Goal: Task Accomplishment & Management: Use online tool/utility

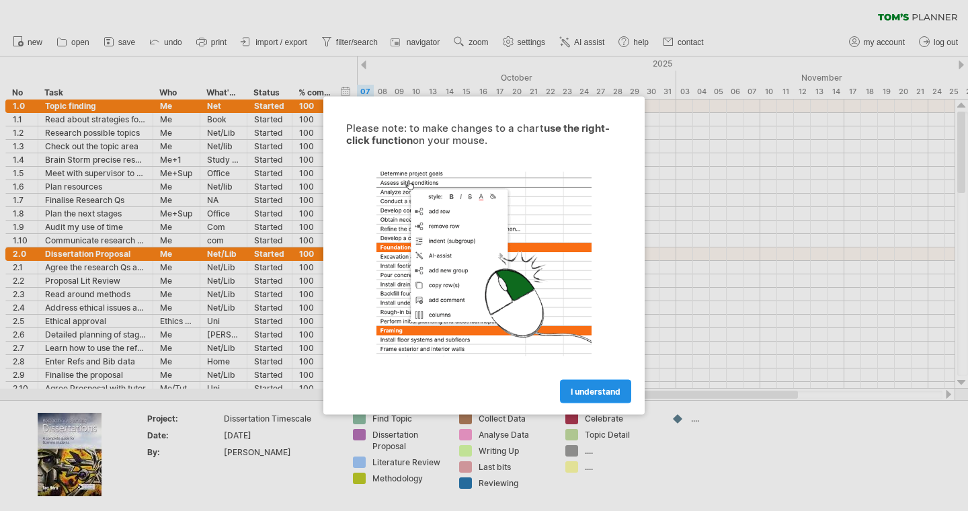
click at [585, 392] on span "I understand" at bounding box center [595, 391] width 50 height 10
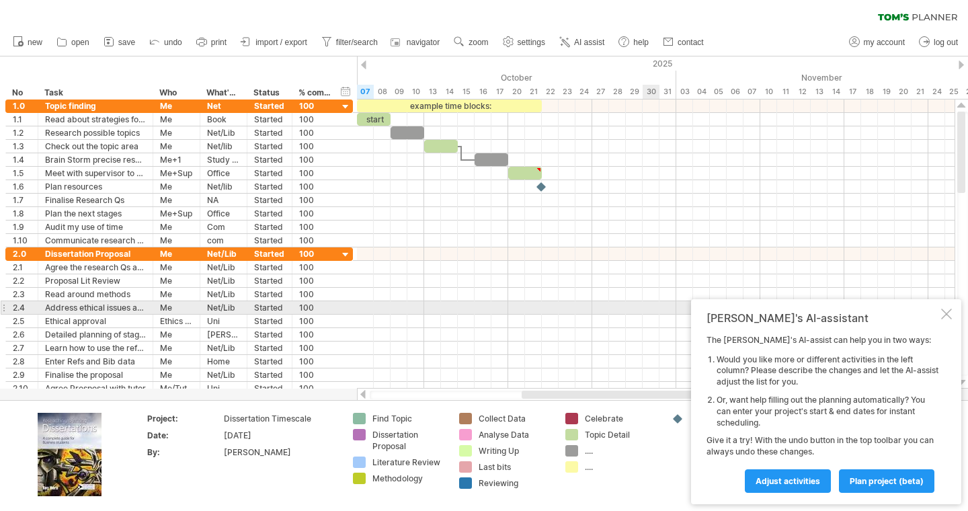
click at [945, 312] on div at bounding box center [946, 313] width 11 height 11
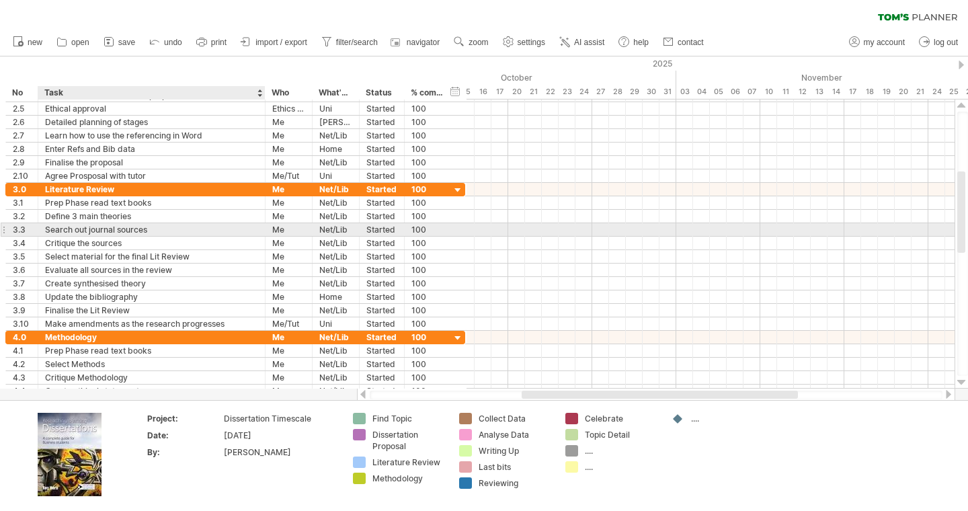
drag, startPoint x: 148, startPoint y: 230, endPoint x: 261, endPoint y: 232, distance: 112.2
click at [261, 232] on div at bounding box center [263, 229] width 7 height 13
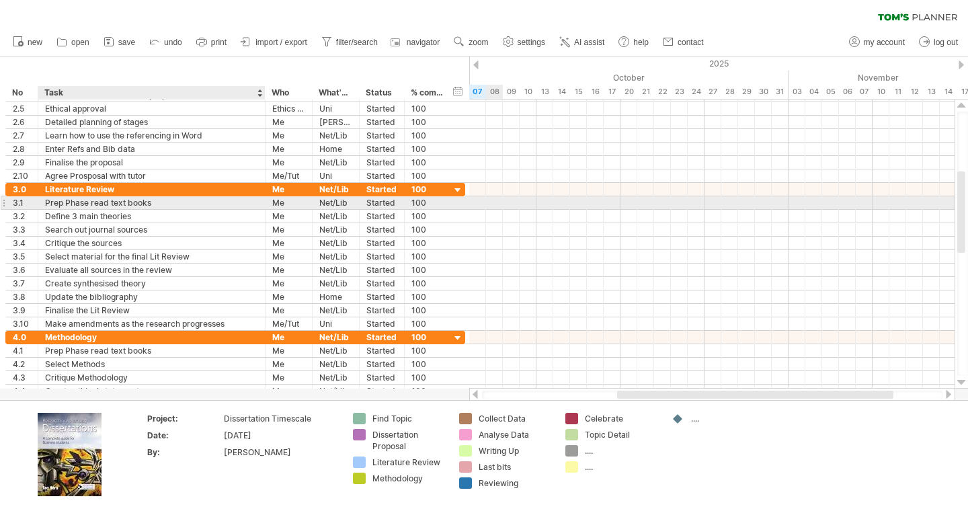
click at [77, 206] on div "Prep Phase read text books" at bounding box center [151, 202] width 213 height 13
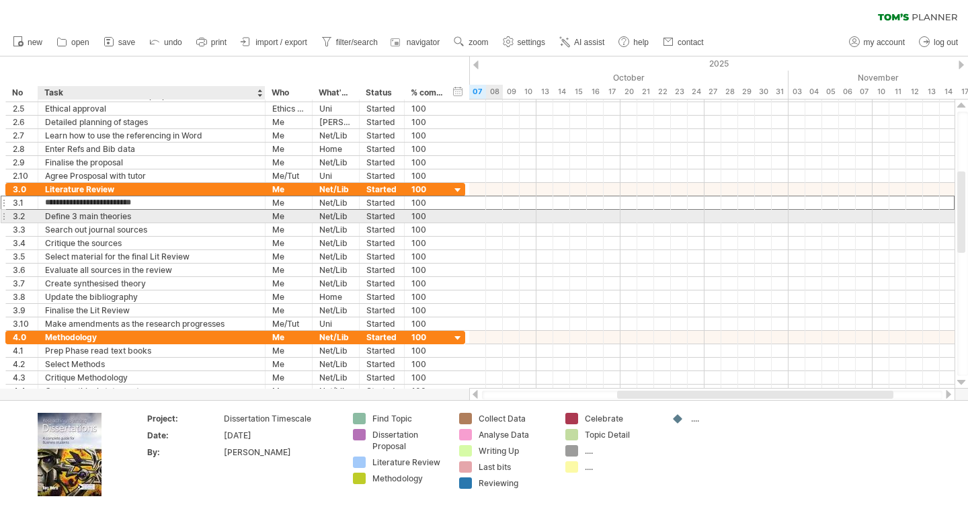
click at [77, 216] on div "Define 3 main theories" at bounding box center [151, 216] width 213 height 13
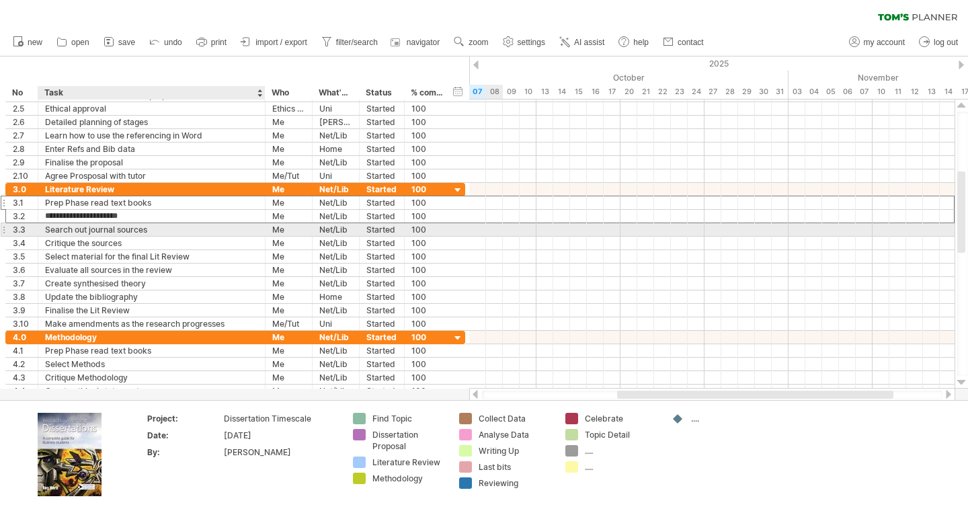
click at [77, 232] on div "Search out journal sources" at bounding box center [151, 229] width 213 height 13
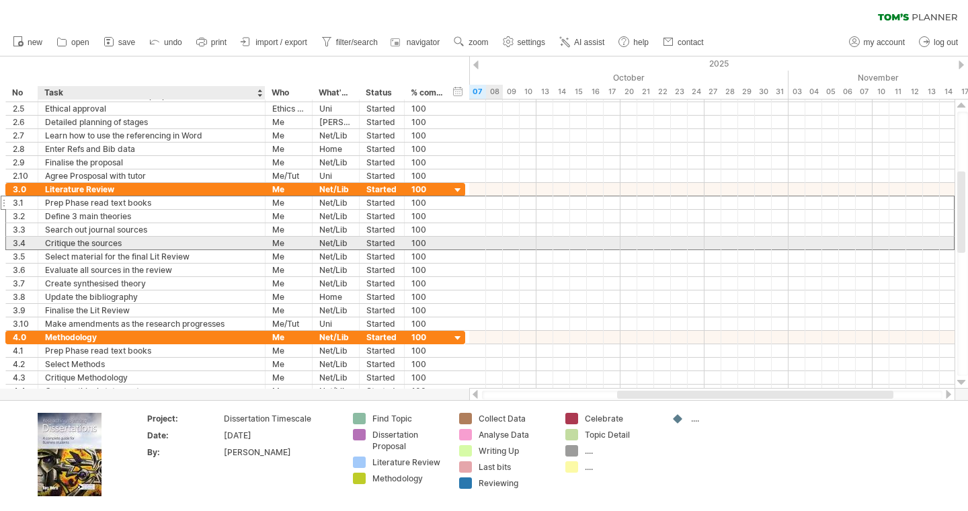
click at [77, 242] on div "Critique the sources" at bounding box center [151, 243] width 213 height 13
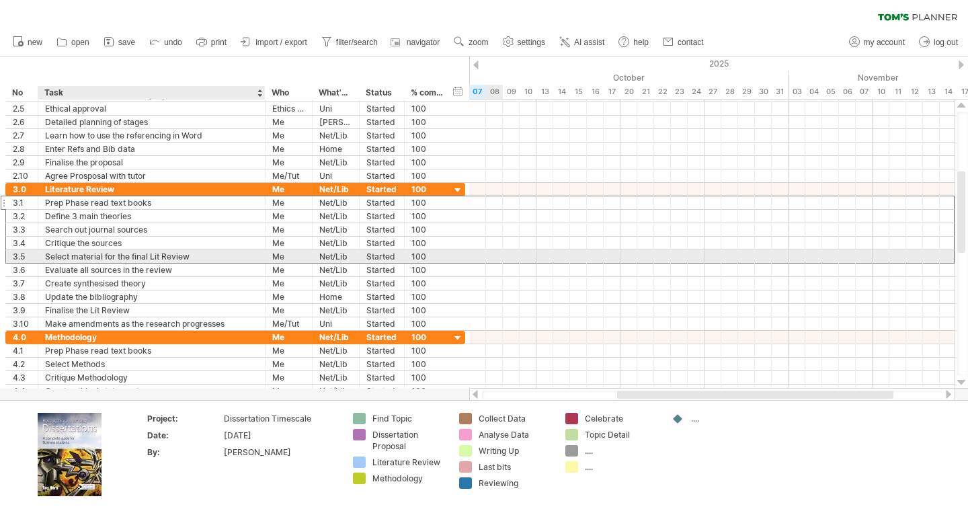
click at [87, 259] on div "Select material for the final Lit Review" at bounding box center [151, 256] width 213 height 13
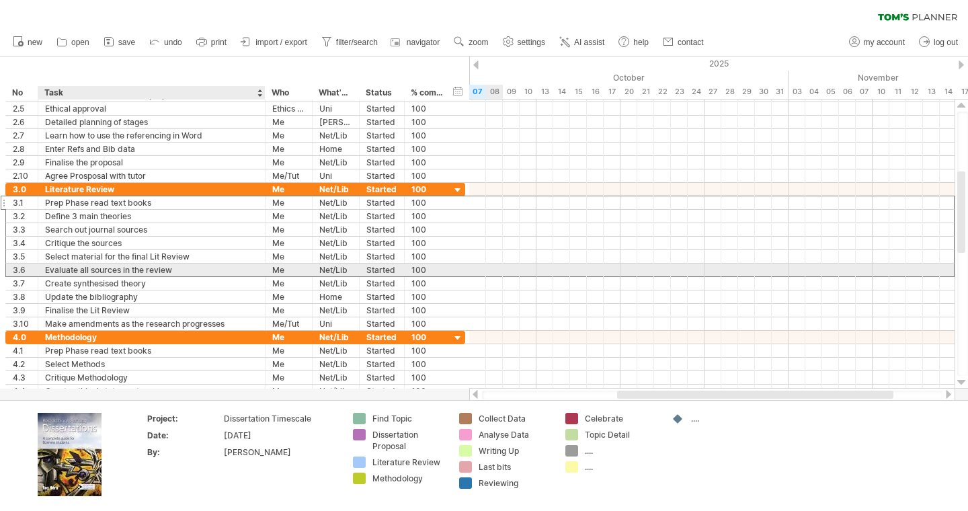
click at [87, 266] on div "Evaluate all sources in the review" at bounding box center [151, 269] width 213 height 13
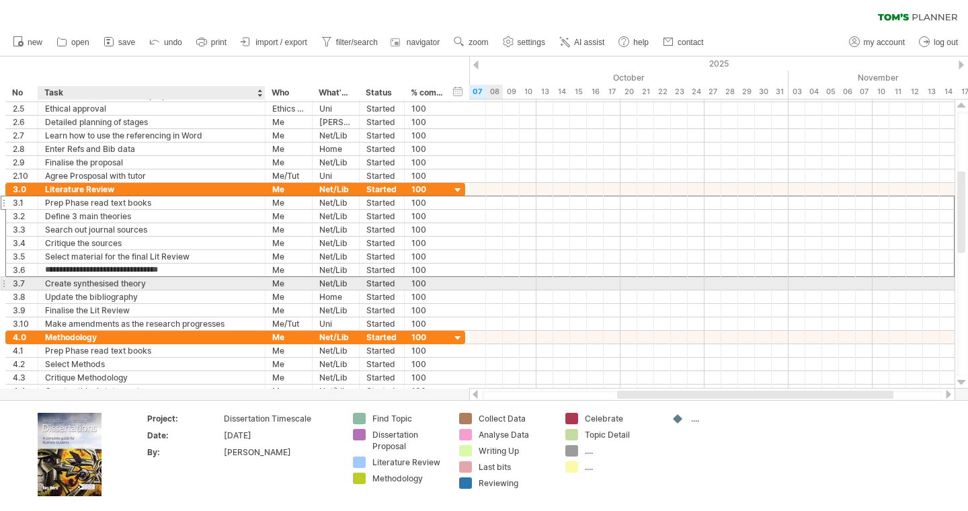
click at [85, 287] on div "Create synthesised theory" at bounding box center [151, 283] width 213 height 13
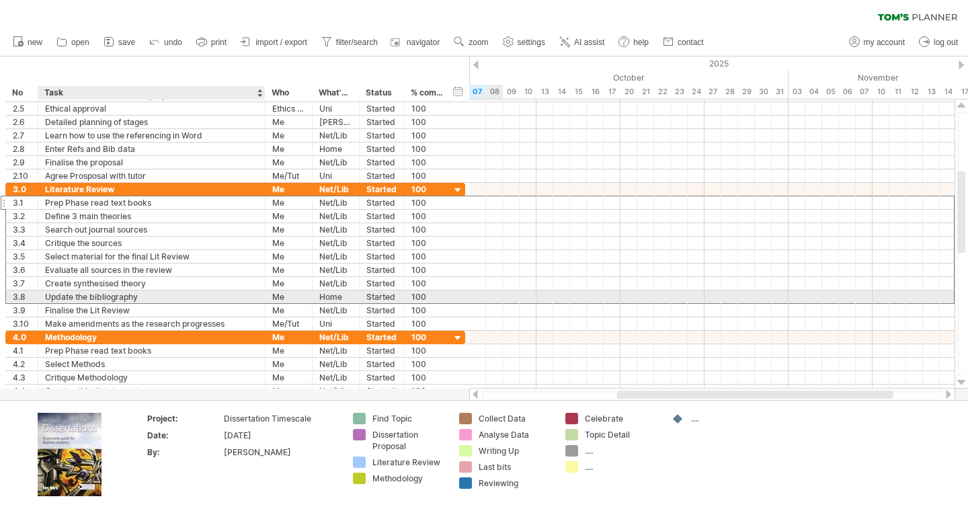
click at [85, 299] on div "Update the bibliography" at bounding box center [151, 296] width 213 height 13
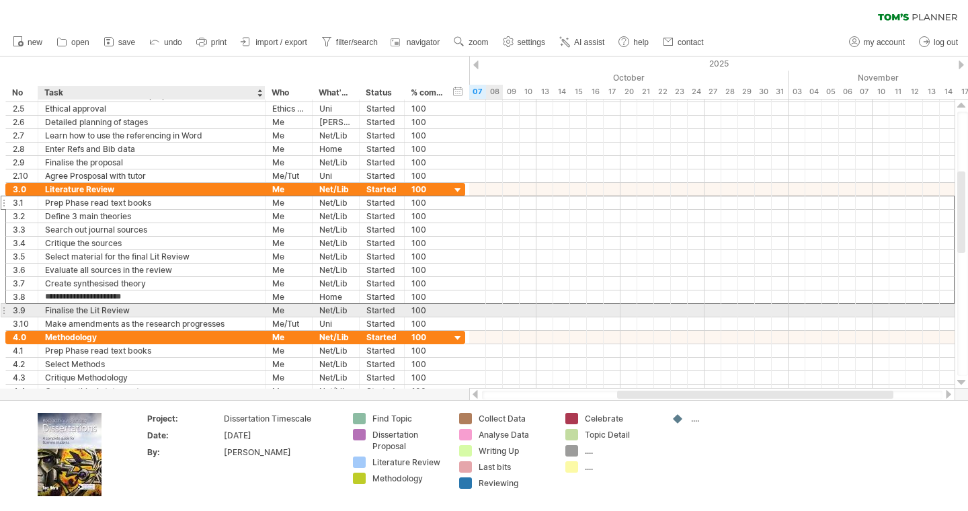
click at [85, 306] on div "Finalise the Lit Review" at bounding box center [151, 310] width 213 height 13
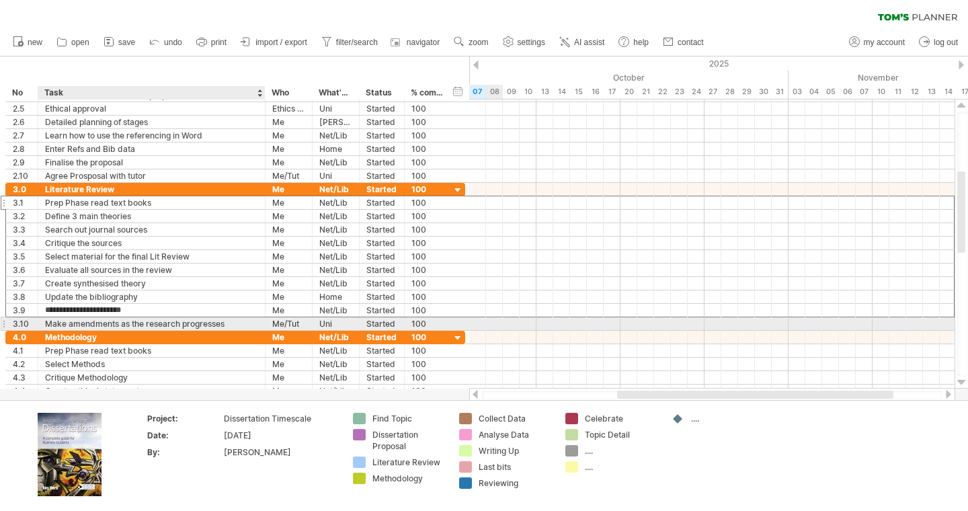
click at [85, 324] on div "Make amendments as the research progresses" at bounding box center [151, 323] width 213 height 13
